Goal: Information Seeking & Learning: Learn about a topic

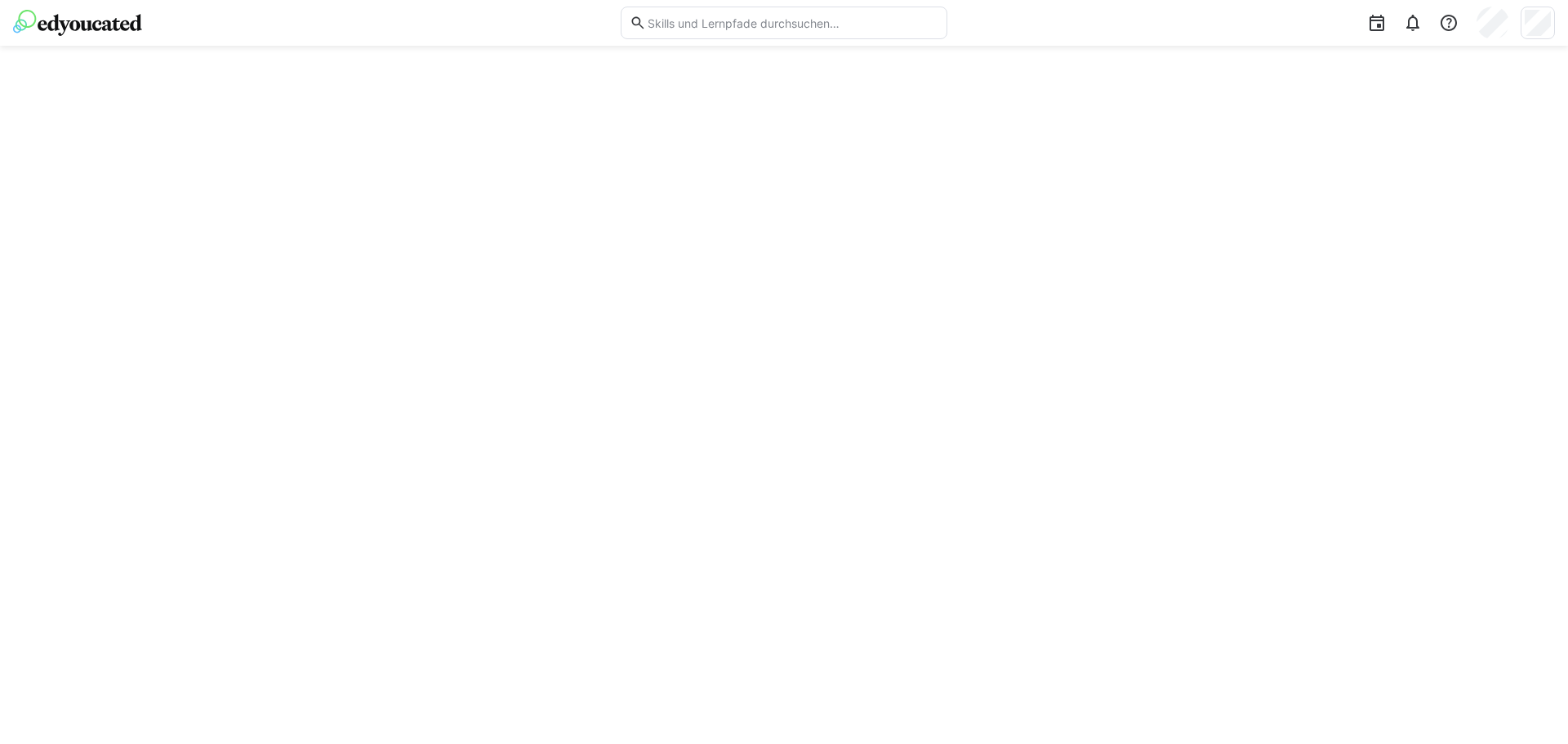
drag, startPoint x: 899, startPoint y: 486, endPoint x: 894, endPoint y: 462, distance: 24.5
click at [898, 480] on div at bounding box center [784, 394] width 1568 height 698
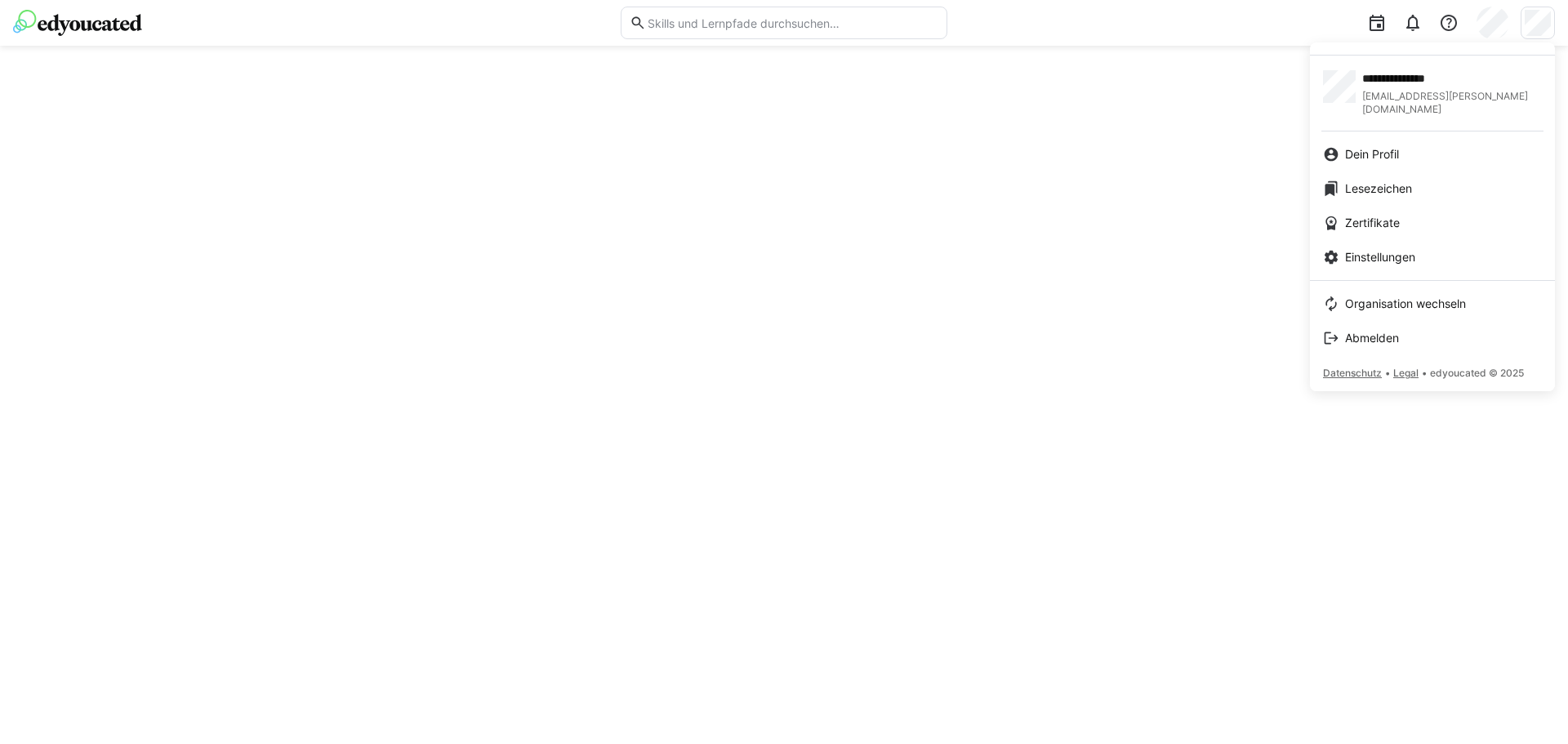
click at [1149, 180] on div at bounding box center [784, 372] width 1568 height 744
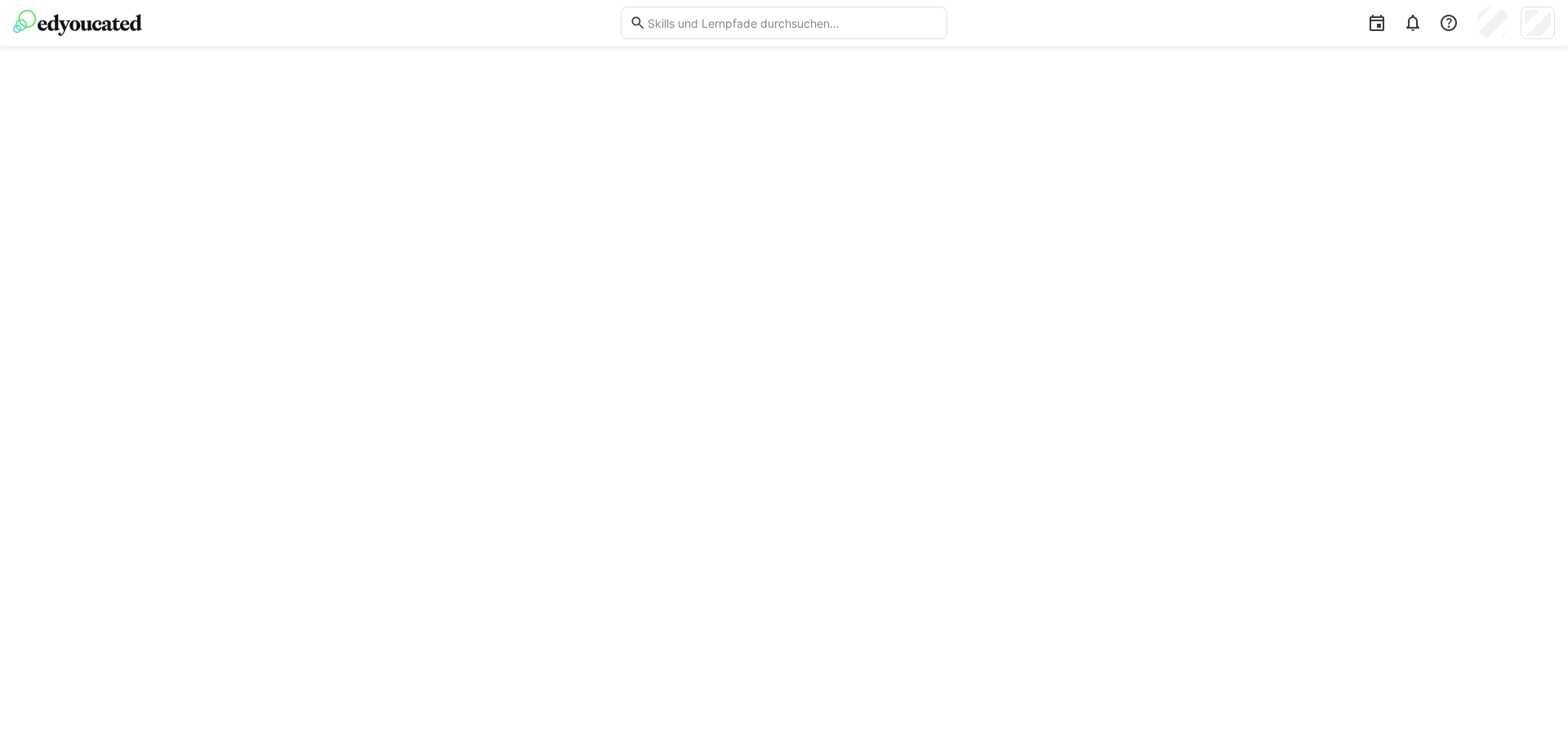
drag, startPoint x: 980, startPoint y: 174, endPoint x: 965, endPoint y: 168, distance: 16.2
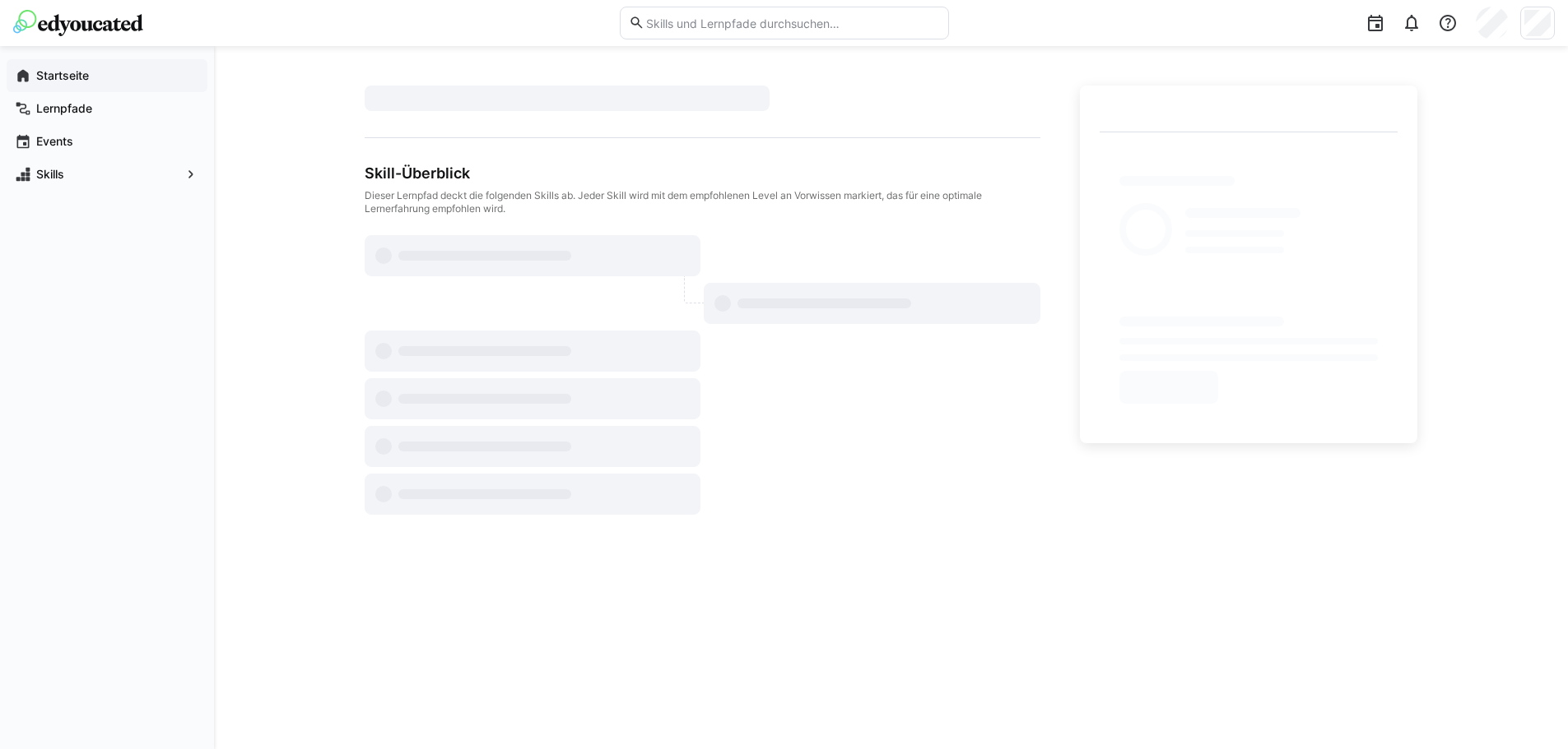
click at [106, 82] on span "Startseite" at bounding box center [116, 75] width 165 height 17
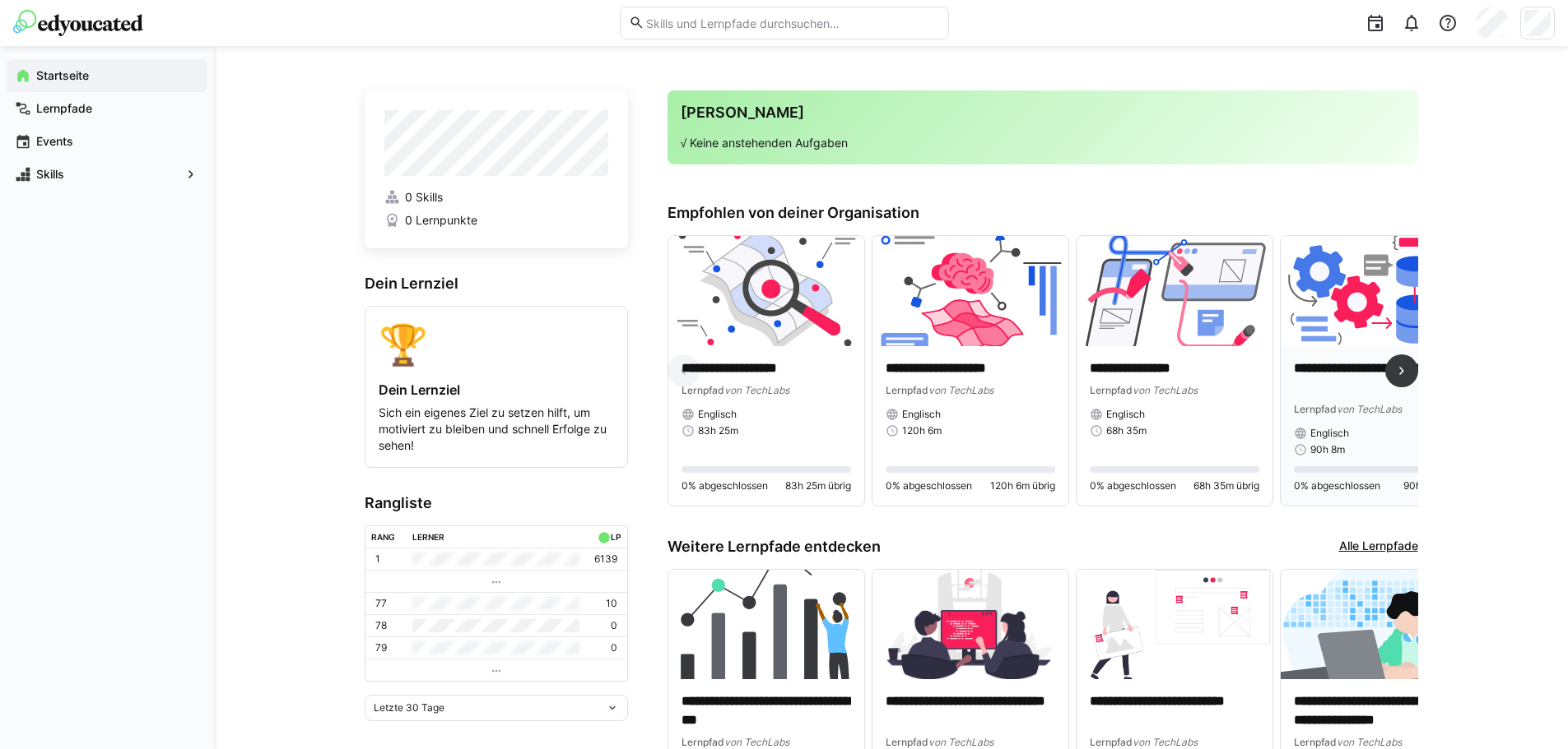
click at [1372, 325] on img at bounding box center [1378, 291] width 196 height 110
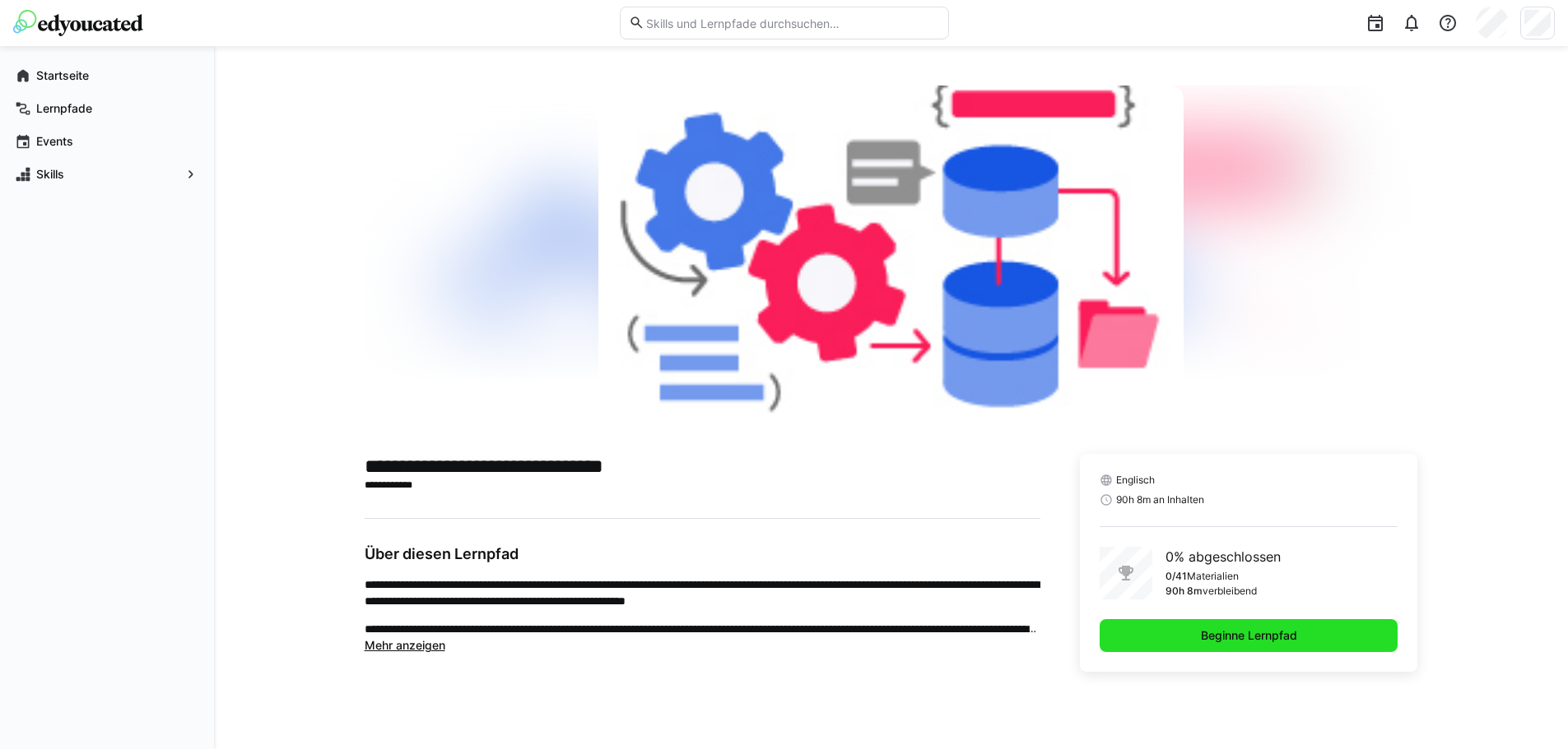
click at [1203, 651] on span "Beginne Lernpfad" at bounding box center [1249, 636] width 299 height 33
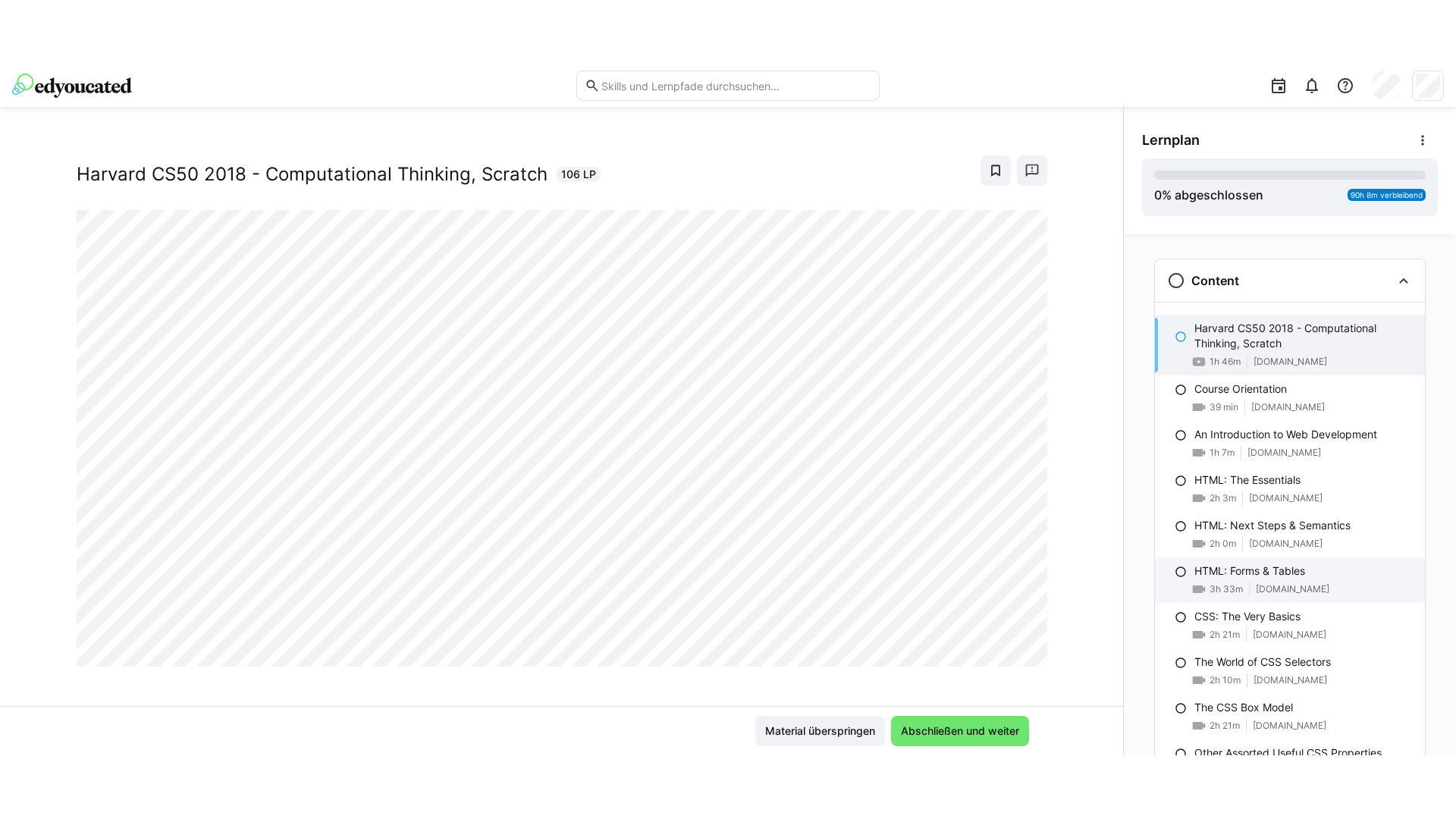
scroll to position [26, 0]
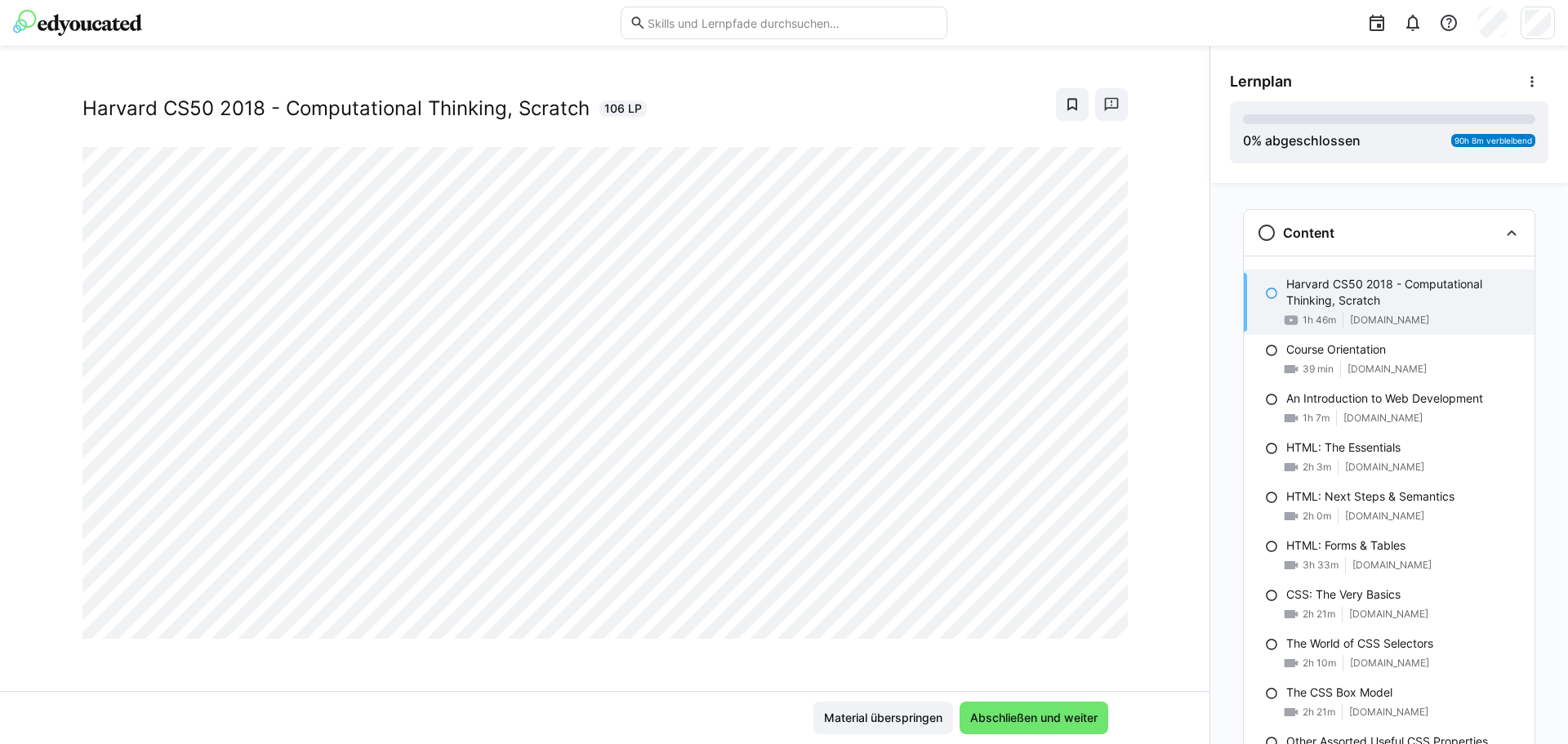
click at [1093, 629] on div at bounding box center [1108, 621] width 40 height 34
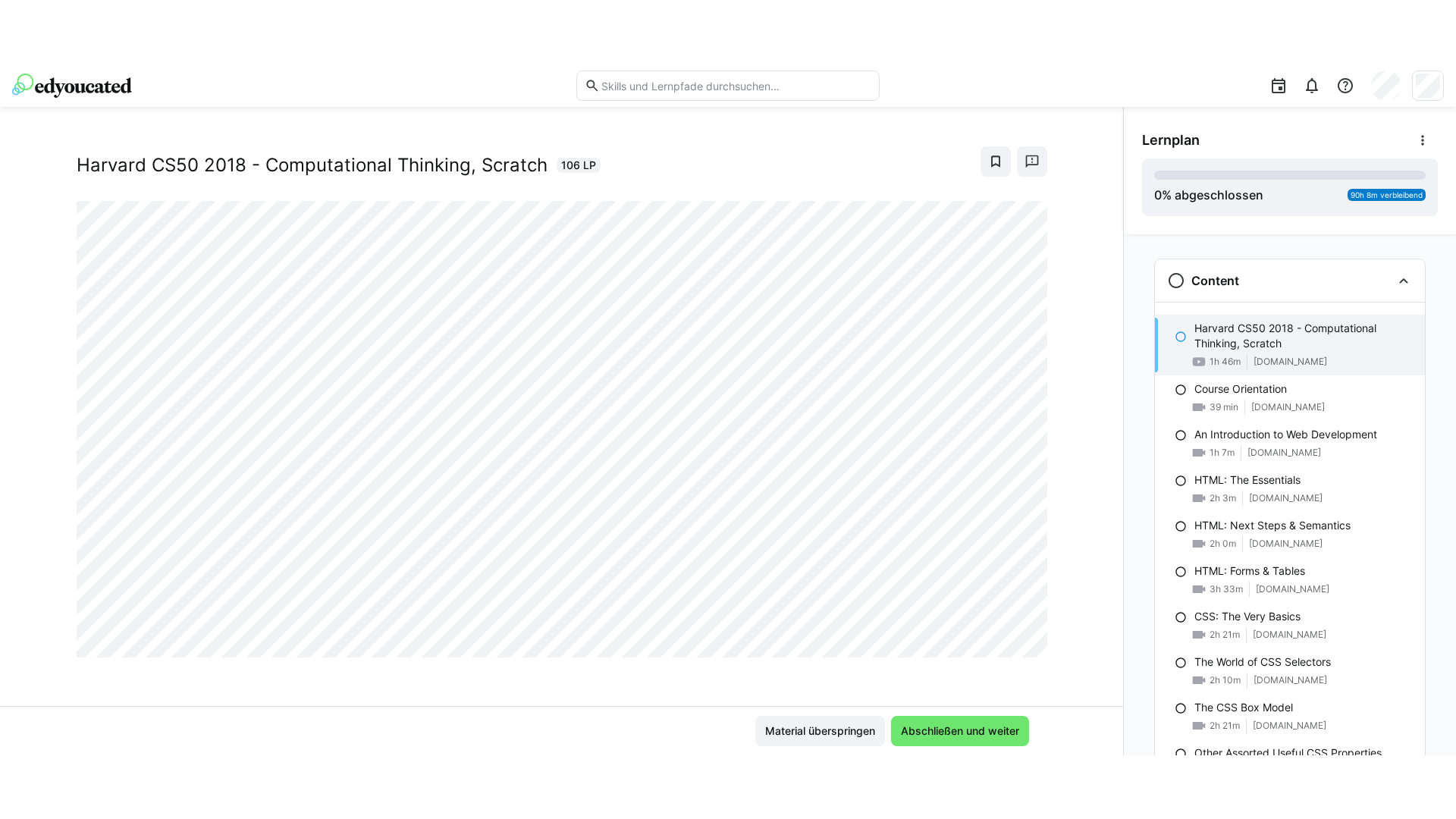
scroll to position [0, 0]
